Goal: Check status: Check status

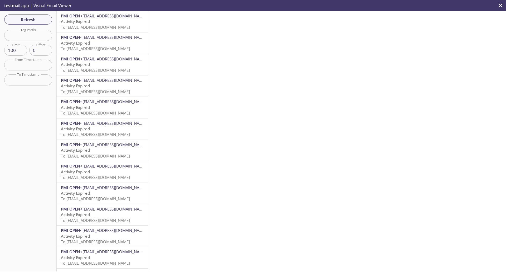
click at [18, 41] on div "Refresh Filters Tag Prefix Tag Prefix Limit 100 Limit Offset 0 Offset From Time…" at bounding box center [28, 141] width 57 height 260
click at [20, 38] on input "text" at bounding box center [28, 35] width 48 height 11
paste input "1758797867498_ouhn"
type input "1758797867498_ouhn"
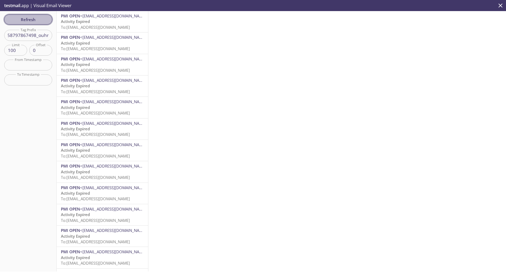
click at [20, 21] on span "Refresh" at bounding box center [28, 19] width 40 height 7
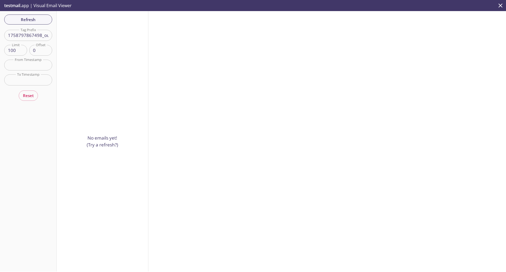
click at [41, 37] on input "1758797867498_ouhn" at bounding box center [28, 35] width 48 height 11
click at [31, 21] on span "Refresh" at bounding box center [28, 19] width 40 height 7
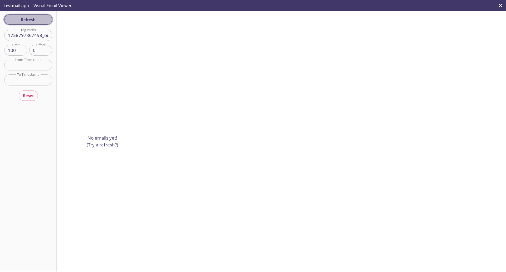
click at [37, 20] on span "Refresh" at bounding box center [28, 19] width 40 height 7
